Goal: Transaction & Acquisition: Book appointment/travel/reservation

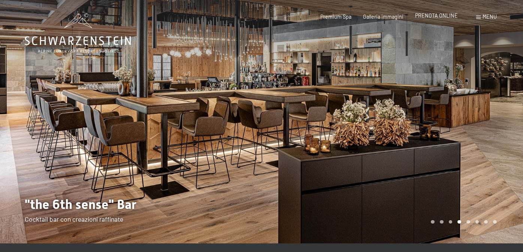
click at [432, 15] on span "PRENOTA ONLINE" at bounding box center [436, 15] width 43 height 6
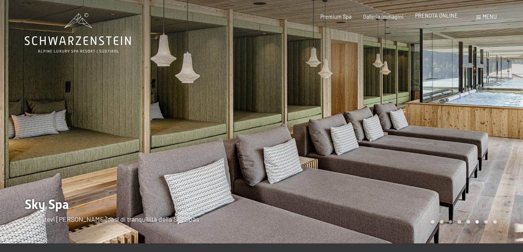
click at [438, 14] on span "PRENOTA ONLINE" at bounding box center [436, 15] width 43 height 6
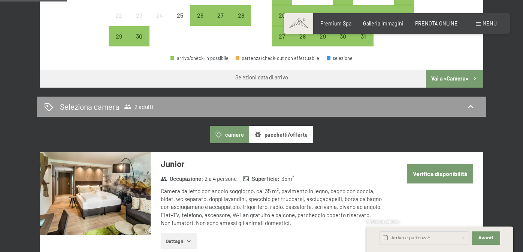
scroll to position [337, 0]
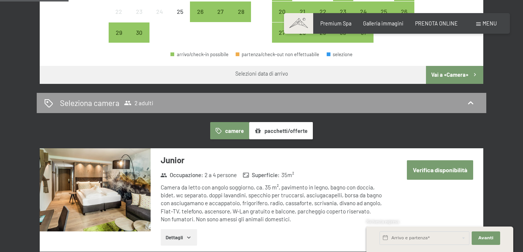
click at [284, 132] on button "pacchetti/offerte" at bounding box center [281, 130] width 64 height 17
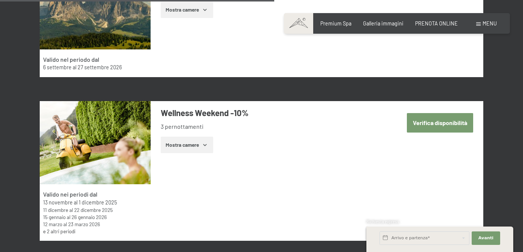
scroll to position [1622, 0]
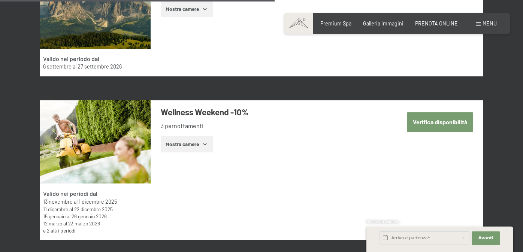
click at [436, 129] on button "Verifica disponibilità" at bounding box center [440, 121] width 66 height 19
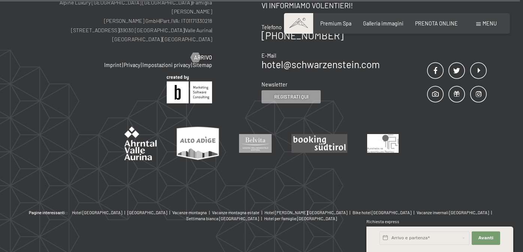
scroll to position [744, 0]
